Goal: Obtain resource: Obtain resource

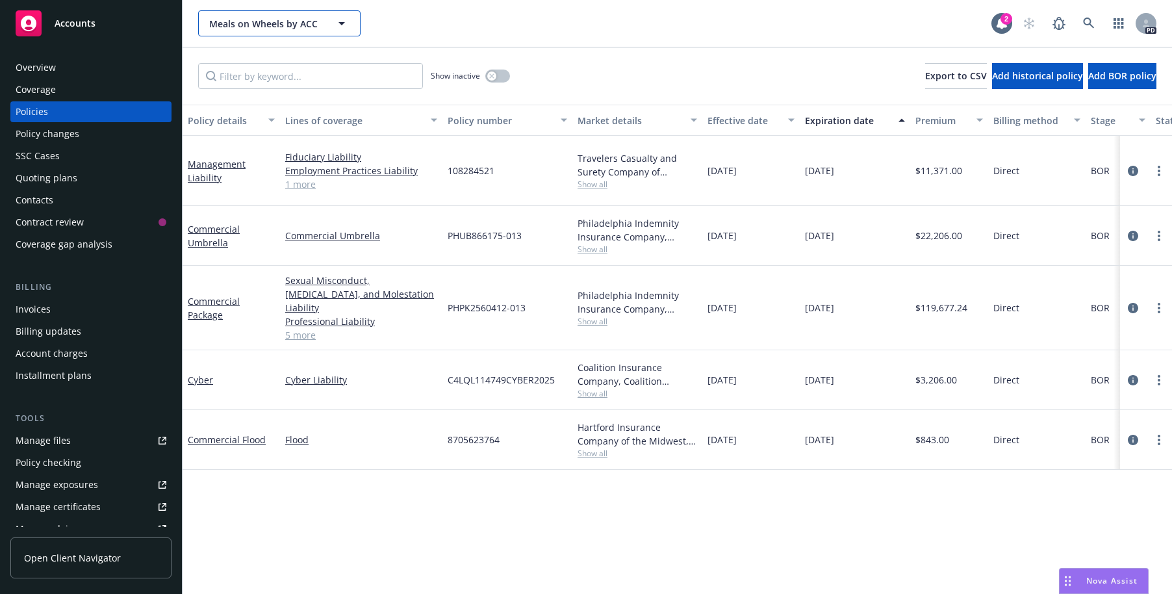
click at [342, 22] on icon "button" at bounding box center [342, 23] width 6 height 3
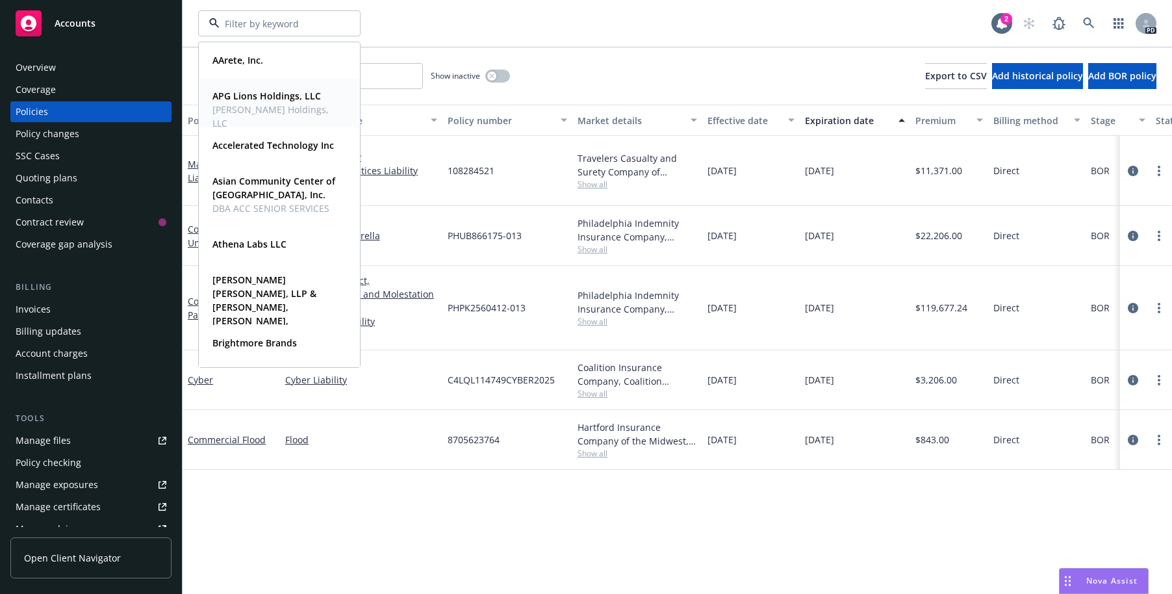
click at [252, 90] on strong "APG Lions Holdings, LLC" at bounding box center [266, 96] width 109 height 12
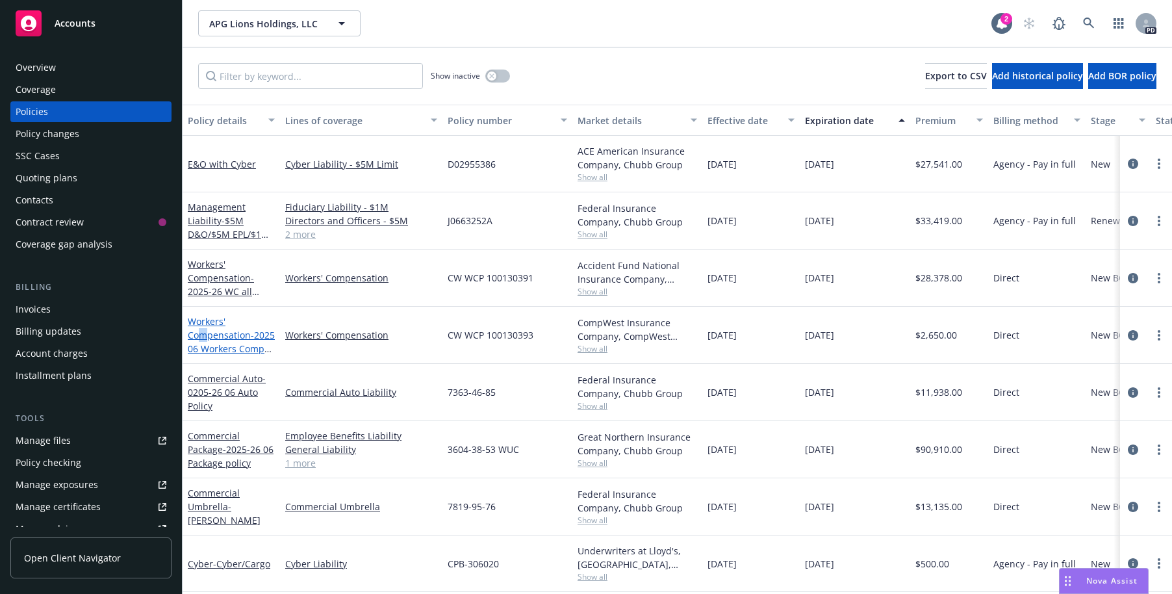
drag, startPoint x: 199, startPoint y: 335, endPoint x: 209, endPoint y: 339, distance: 10.5
click at [209, 339] on link "Workers' Compensation - 2025 06 Workers Comp ([GEOGRAPHIC_DATA])" at bounding box center [231, 348] width 87 height 67
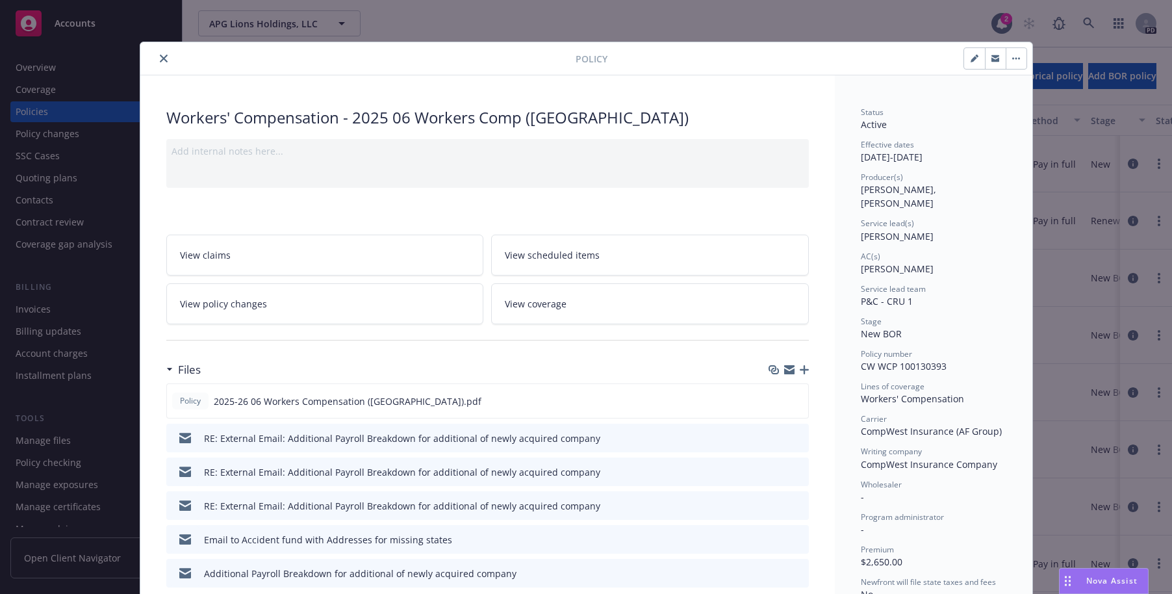
click at [160, 62] on icon "close" at bounding box center [164, 59] width 8 height 8
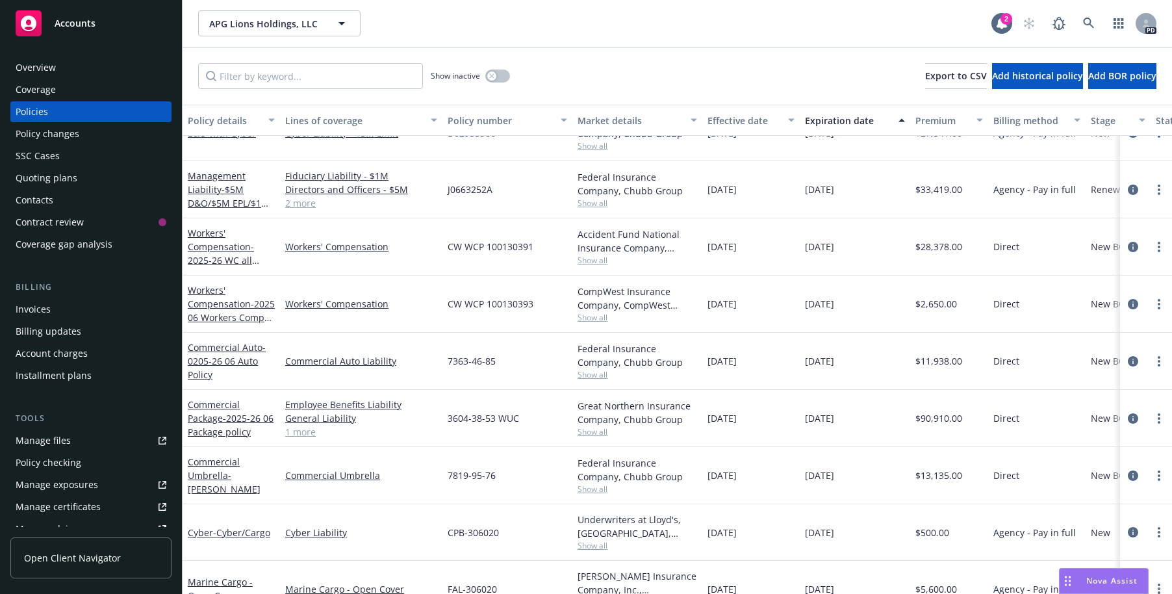
scroll to position [34, 0]
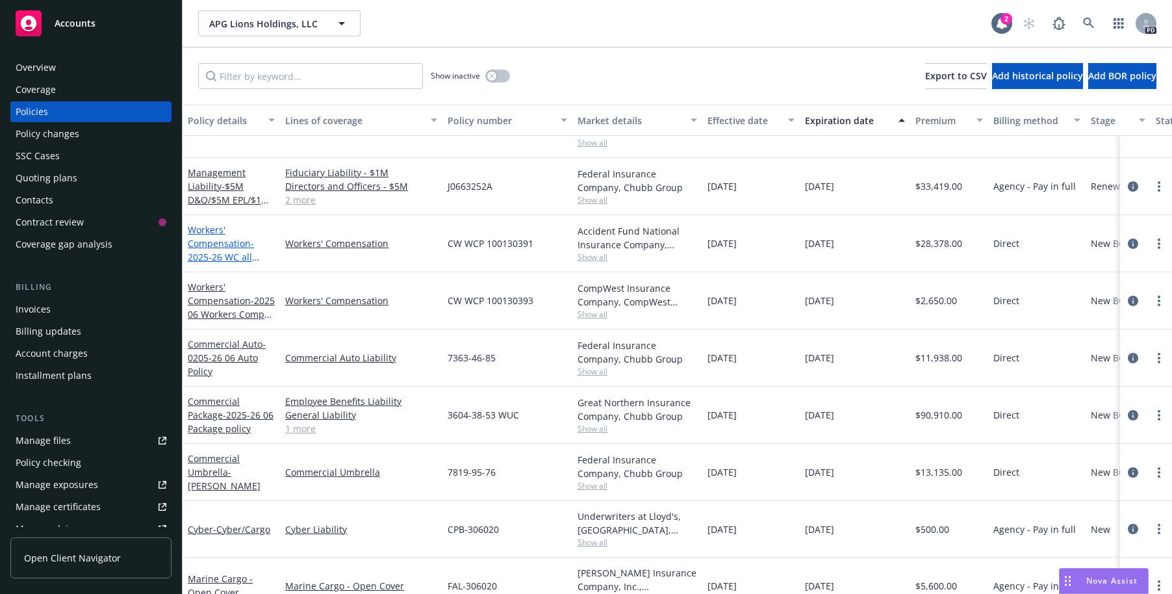
click at [209, 244] on link "Workers' Compensation - 2025-26 WC all other states" at bounding box center [221, 250] width 66 height 53
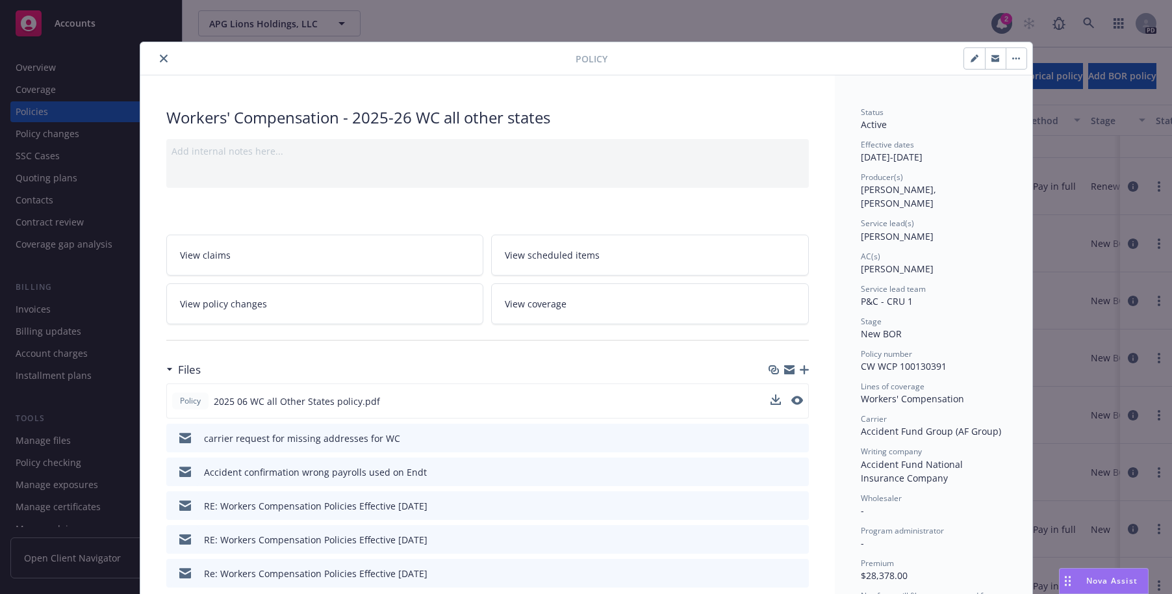
drag, startPoint x: 799, startPoint y: 368, endPoint x: 797, endPoint y: 389, distance: 20.9
click at [797, 389] on div "Files Policy 2025 06 WC all Other States policy.pdf carrier request for missing…" at bounding box center [487, 481] width 643 height 250
